Goal: Task Accomplishment & Management: Use online tool/utility

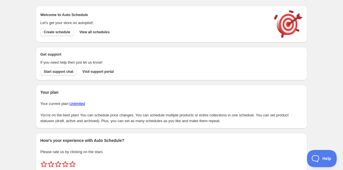
click at [20, 69] on div "Create schedule Help & support Cancel Discount prices Schedule a discount, sale…" at bounding box center [171, 95] width 343 height 191
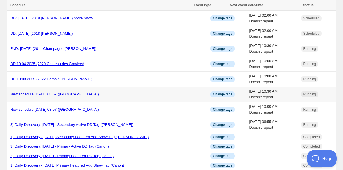
scroll to position [19, 0]
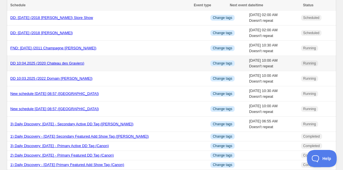
click at [56, 63] on link "DD 10:04.2025 (2020 Chateau des Graviers)" at bounding box center [47, 63] width 74 height 4
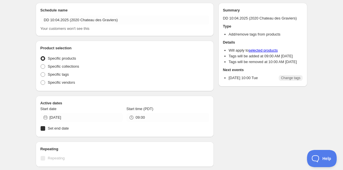
radio input "true"
checkbox input "true"
radio input "true"
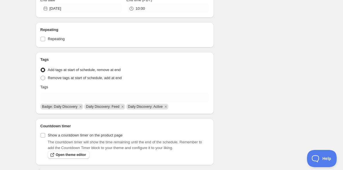
scroll to position [188, 0]
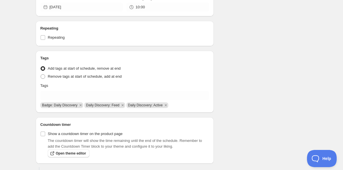
click at [21, 68] on div "DD 10:04.2025 (2020 Chateau des Graviers). This page is ready DD 10:04.2025 (20…" at bounding box center [171, 10] width 343 height 397
